Goal: Transaction & Acquisition: Purchase product/service

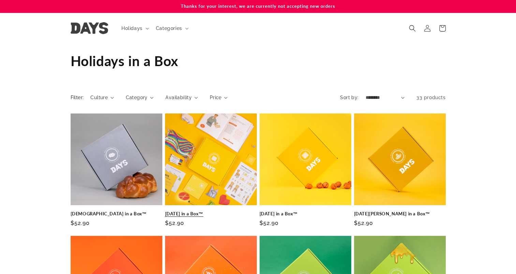
click at [205, 211] on link "[DATE] in a Box™" at bounding box center [211, 214] width 92 height 6
